Goal: Information Seeking & Learning: Understand process/instructions

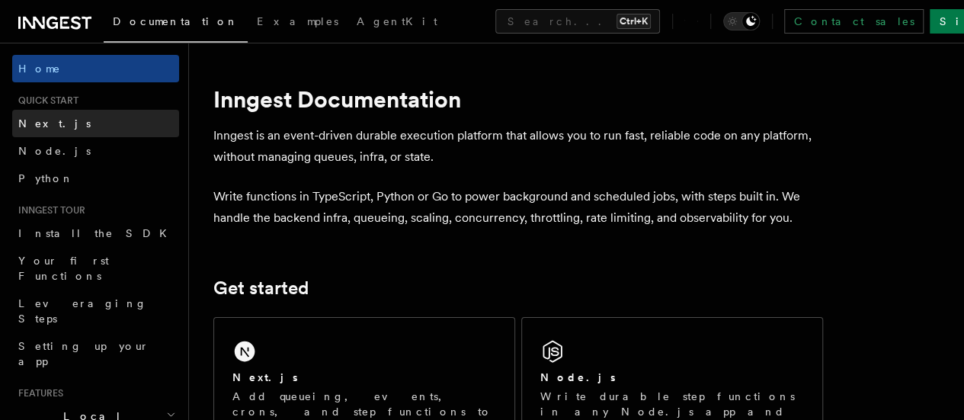
click at [52, 127] on link "Next.js" at bounding box center [95, 123] width 167 height 27
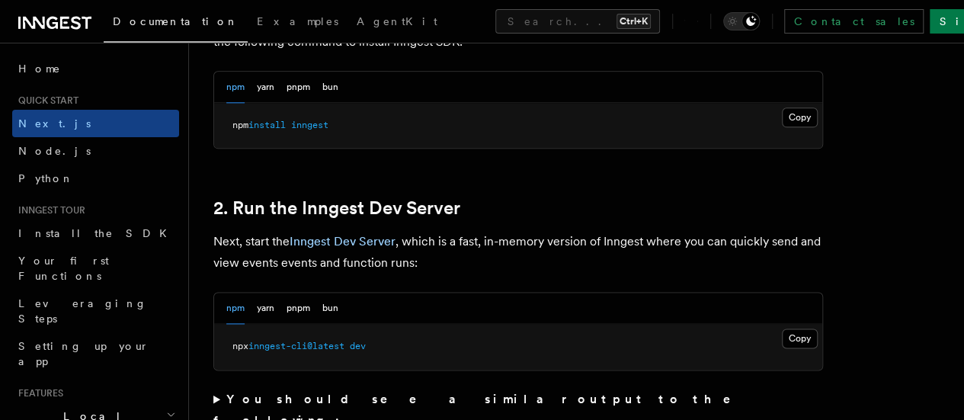
scroll to position [933, 0]
click at [782, 128] on button "Copy Copied" at bounding box center [800, 118] width 36 height 20
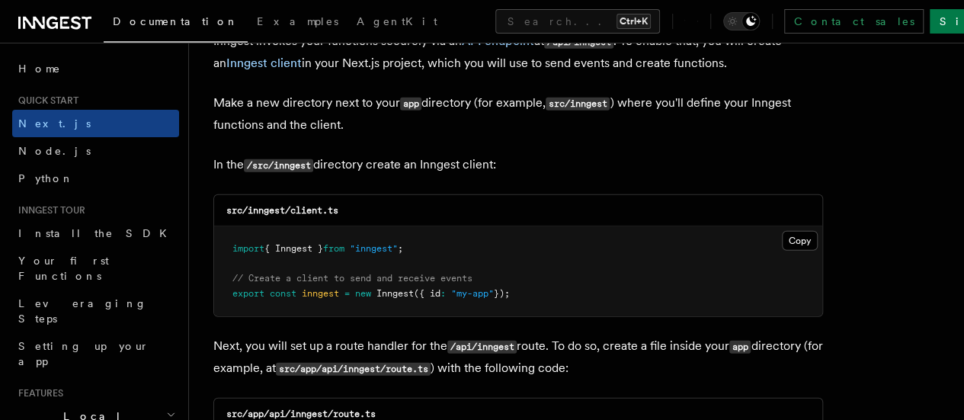
scroll to position [1866, 0]
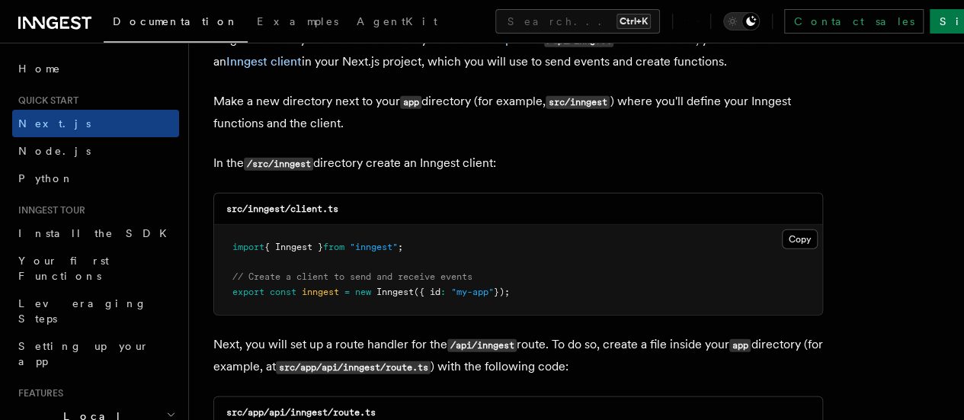
drag, startPoint x: 537, startPoint y: 278, endPoint x: 217, endPoint y: 233, distance: 323.5
click at [217, 233] on pre "import { Inngest } from "inngest" ; // Create a client to send and receive even…" at bounding box center [518, 270] width 608 height 90
copy code "import { Inngest } from "inngest" ; // Create a client to send and receive even…"
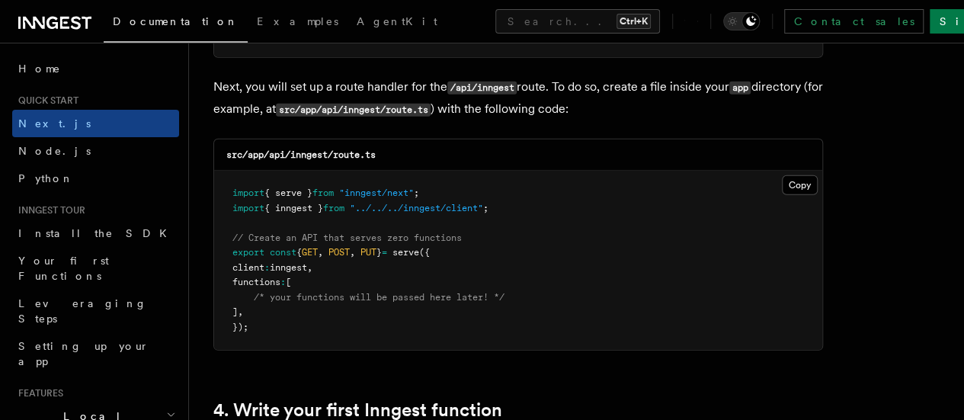
scroll to position [2128, 0]
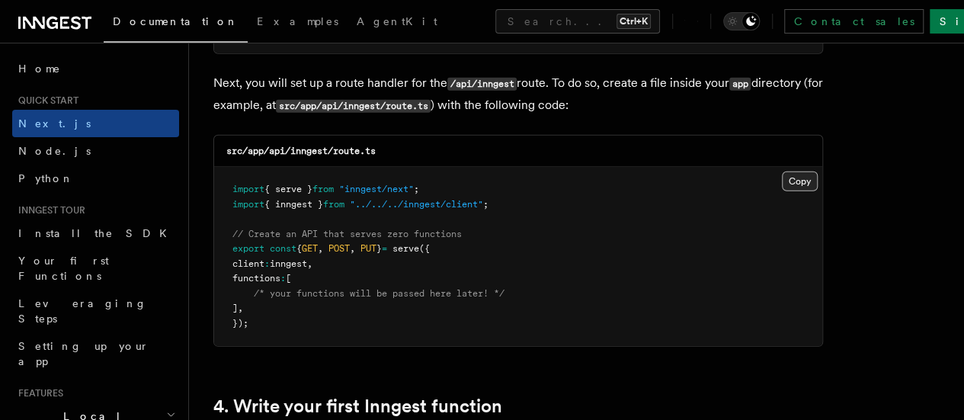
click at [782, 172] on button "Copy Copied" at bounding box center [800, 182] width 36 height 20
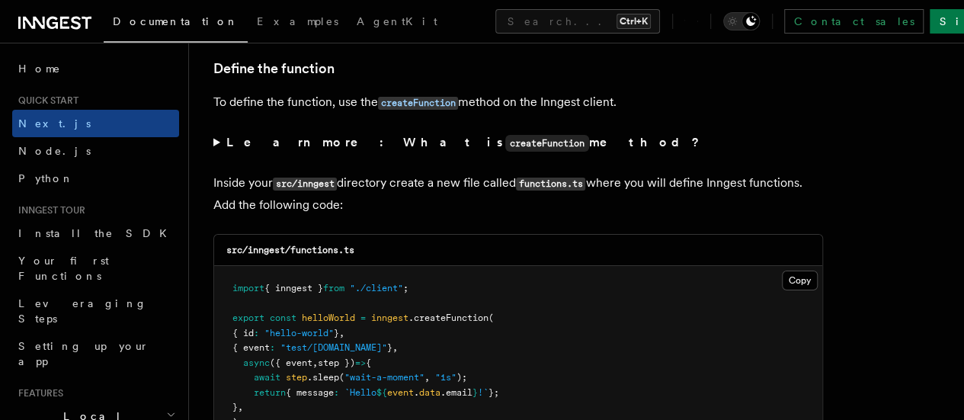
scroll to position [2595, 0]
click at [364, 236] on div "src/inngest/functions.ts" at bounding box center [518, 249] width 608 height 31
drag, startPoint x: 342, startPoint y: 236, endPoint x: 291, endPoint y: 236, distance: 50.3
click at [291, 244] on code "src/inngest/functions.ts" at bounding box center [290, 249] width 128 height 11
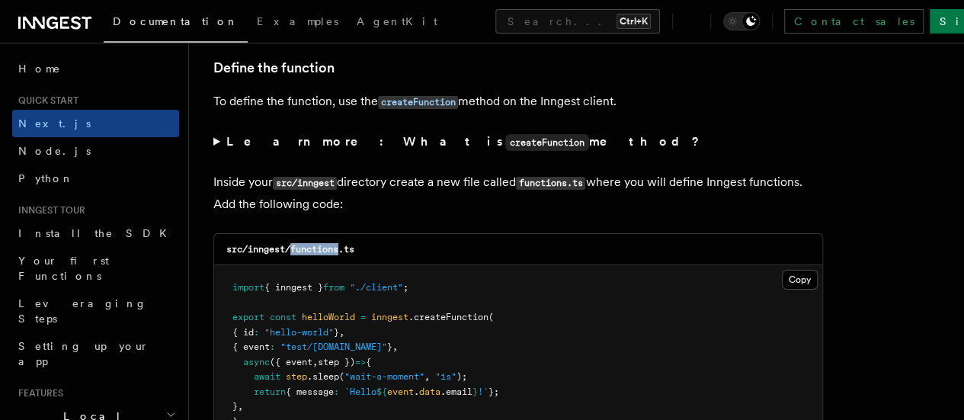
copy code "functions"
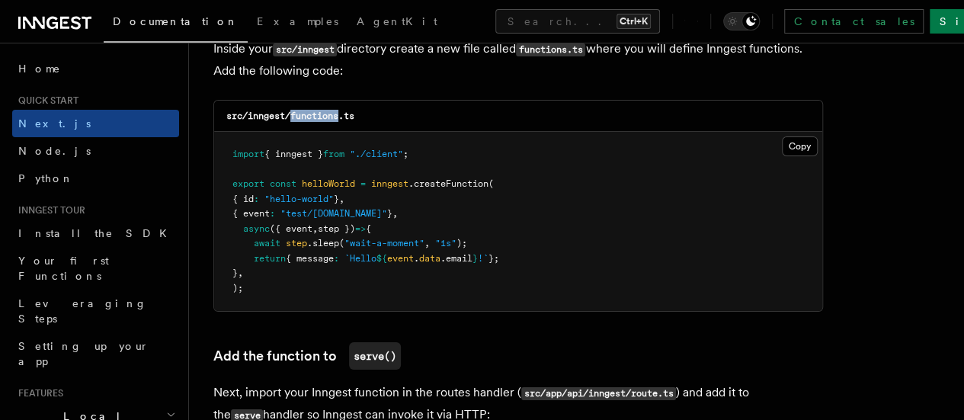
scroll to position [2736, 0]
